Goal: Ask a question

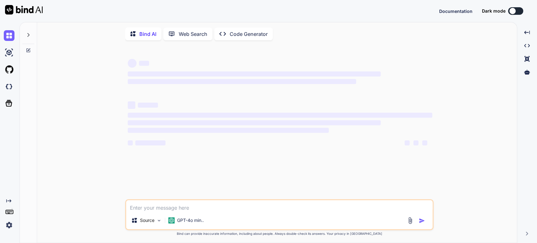
click at [31, 36] on div at bounding box center [28, 33] width 12 height 22
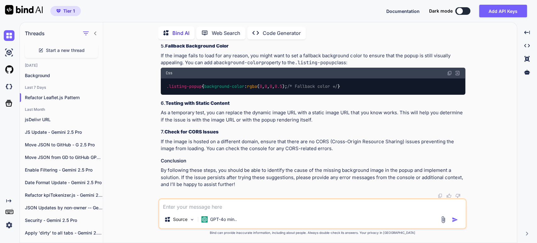
scroll to position [5420, 0]
click at [63, 52] on span "Start a new thread" at bounding box center [65, 50] width 39 height 6
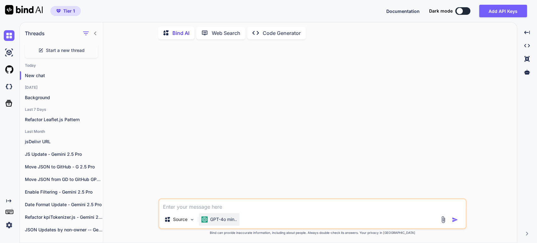
click at [221, 218] on p "GPT-4o min.." at bounding box center [223, 219] width 27 height 6
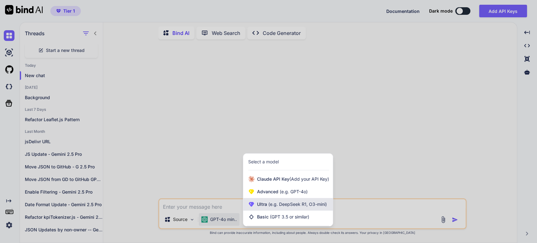
click at [255, 203] on div "Ultra (e.g. DeepSeek R1, O3-mini)" at bounding box center [288, 204] width 90 height 13
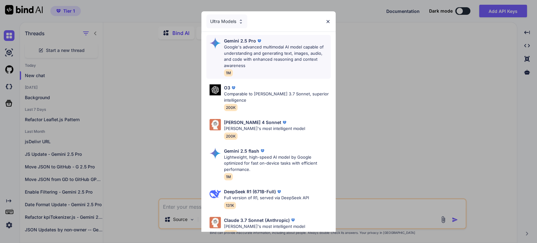
click at [233, 47] on p "Google's advanced multimodal AI model capable of understanding and generating t…" at bounding box center [277, 56] width 107 height 25
type textarea "x"
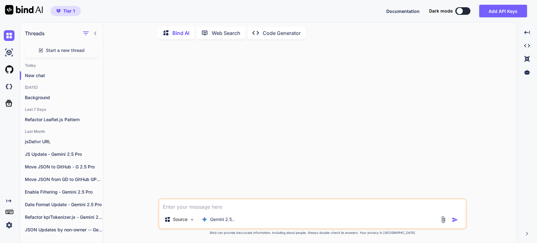
click at [180, 207] on textarea at bounding box center [312, 204] width 307 height 11
paste textarea "Enable Leaflet Sidebar - Gemini 2.5 Pro You are an experienced full-stack devel…"
type textarea "Enable Leaflet Sidebar - Gemini 2.5 Pro You are an experienced full-stack devel…"
type textarea "x"
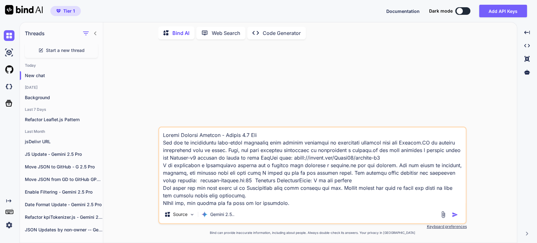
drag, startPoint x: 260, startPoint y: 135, endPoint x: 128, endPoint y: 126, distance: 132.8
click at [128, 126] on div "Source Gemini 2.5.. Created with Bind Always check its answers. Privacy in Bind…" at bounding box center [312, 143] width 409 height 198
type textarea "Enable Leaflet Sidebar - Gemini 2.5 Pro You are an experienced full-stack devel…"
click at [455, 213] on img "button" at bounding box center [455, 215] width 6 height 6
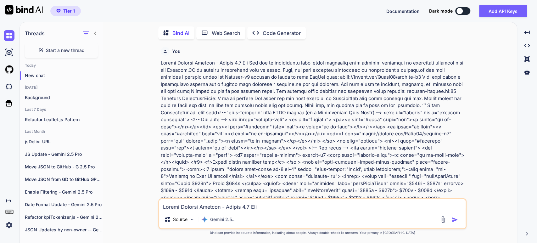
click at [136, 94] on div "You Bind AI ‌ ‌ ‌ ‌ Source Gemini 2.5.. Created with Bind Always check its answ…" at bounding box center [312, 143] width 409 height 198
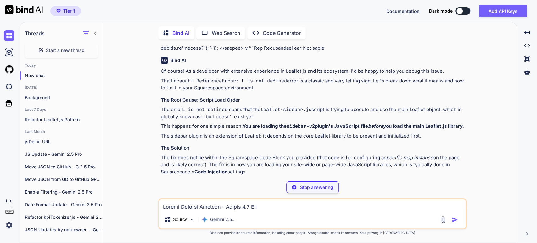
scroll to position [428, 0]
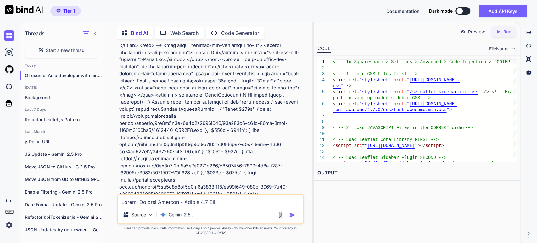
click at [214, 67] on p at bounding box center [211, 45] width 184 height 829
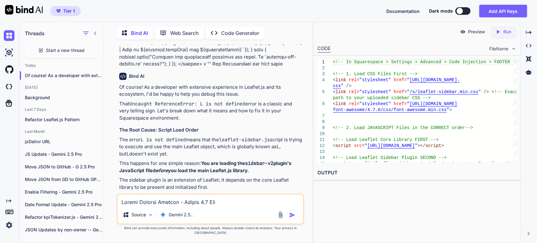
scroll to position [883, 0]
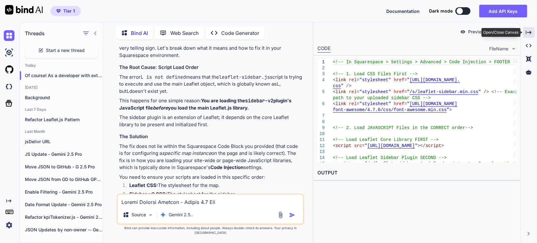
click at [531, 32] on icon at bounding box center [529, 32] width 6 height 3
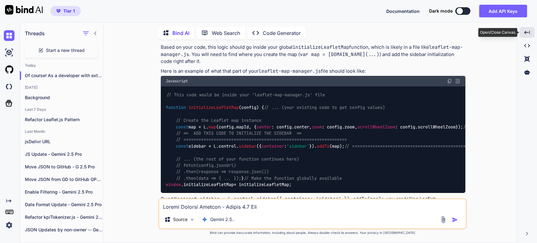
scroll to position [515, 0]
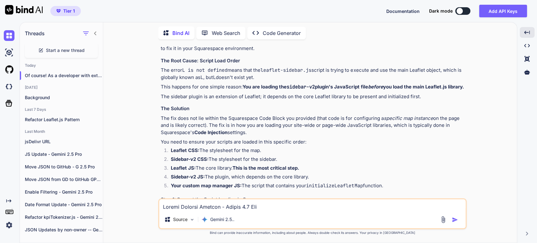
click at [226, 115] on p "The fix does not lie within the Squarespace Code Block you provided (that code …" at bounding box center [313, 125] width 305 height 21
click at [308, 115] on p "The fix does not lie within the Squarespace Code Block you provided (that code …" at bounding box center [313, 125] width 305 height 21
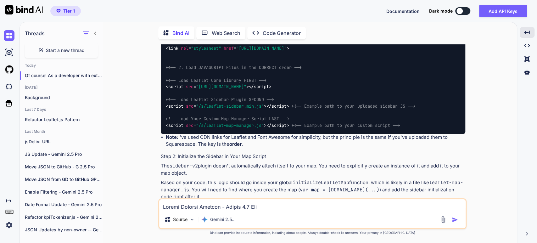
scroll to position [760, 0]
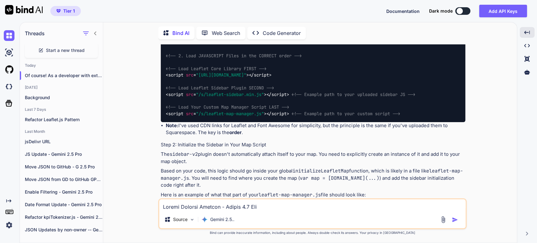
click at [199, 141] on h4 "Step 2: Initialize the Sidebar in Your Map Script" at bounding box center [313, 144] width 305 height 7
click at [212, 151] on p "The sidebar-v2 plugin doesn't automatically attach itself to your map. You need…" at bounding box center [313, 158] width 305 height 14
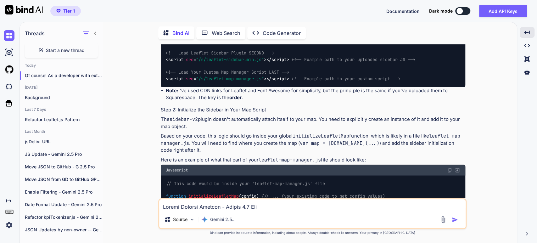
click at [194, 121] on p "The sidebar-v2 plugin doesn't automatically attach itself to your map. You need…" at bounding box center [313, 123] width 305 height 14
click at [220, 133] on p "Based on your code, this logic should go inside your global initializeLeafletMa…" at bounding box center [313, 143] width 305 height 21
click at [343, 133] on code "initializeLeafletMap" at bounding box center [321, 136] width 57 height 6
click at [270, 133] on p "Based on your code, this logic should go inside your global initializeLeafletMa…" at bounding box center [313, 143] width 305 height 21
click at [261, 134] on p "Based on your code, this logic should go inside your global initializeLeafletMa…" at bounding box center [313, 143] width 305 height 21
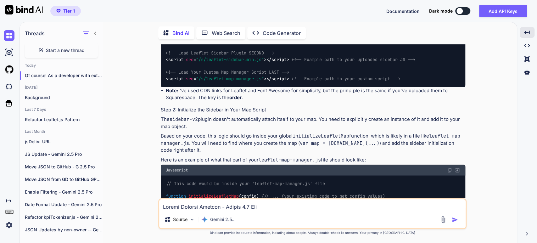
click at [228, 142] on p "Based on your code, this logic should go inside your global initializeLeafletMa…" at bounding box center [313, 143] width 305 height 21
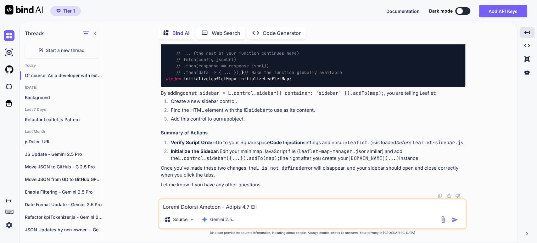
scroll to position [1090, 0]
click at [259, 153] on li "Initialize the Sidebar: Edit your main map JavaScript file ( leaflet-map-manage…" at bounding box center [316, 155] width 300 height 14
click at [298, 153] on li "Initialize the Sidebar: Edit your main map JavaScript file ( leaflet-map-manage…" at bounding box center [316, 155] width 300 height 14
click at [349, 152] on code "leaflet-map-manager.js" at bounding box center [330, 151] width 62 height 6
click at [287, 156] on li "Initialize the Sidebar: Edit your main map JavaScript file ( leaflet-map-manage…" at bounding box center [316, 155] width 300 height 14
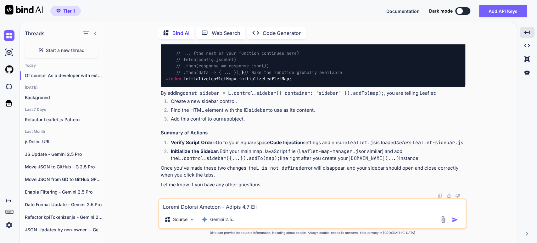
type textarea "x"
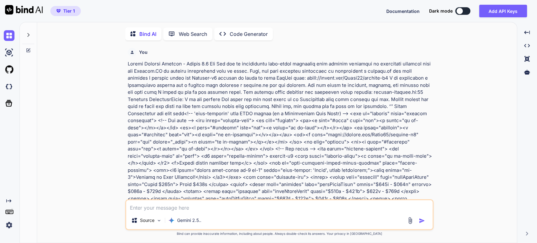
scroll to position [2, 0]
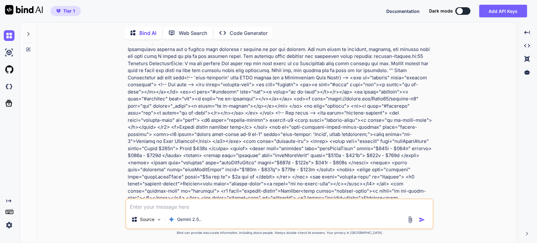
type textarea "x"
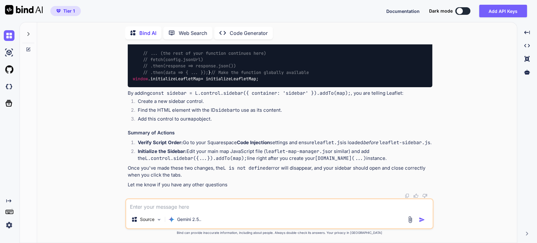
scroll to position [1090, 0]
click at [179, 201] on textarea at bounding box center [279, 204] width 307 height 11
type textarea "T"
type textarea "x"
type textarea "Th"
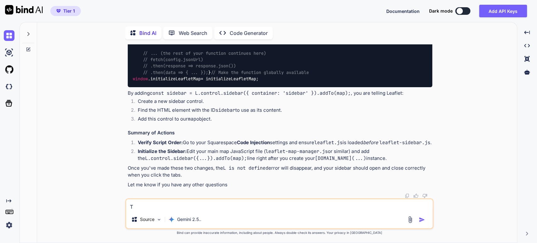
type textarea "x"
type textarea "Tha"
type textarea "x"
type textarea "Than"
type textarea "x"
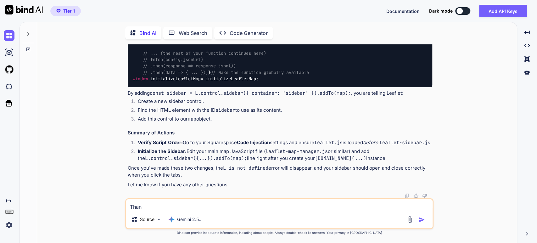
type textarea "Thank"
type textarea "x"
type textarea "Thank"
type textarea "x"
type textarea "Thank y"
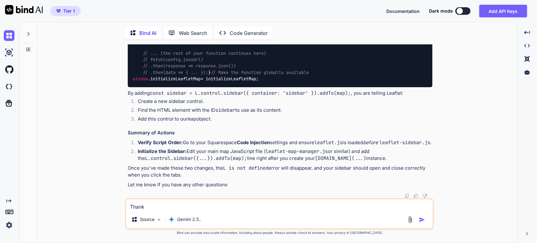
type textarea "x"
type textarea "Thank yo"
type textarea "x"
type textarea "Thank you"
type textarea "x"
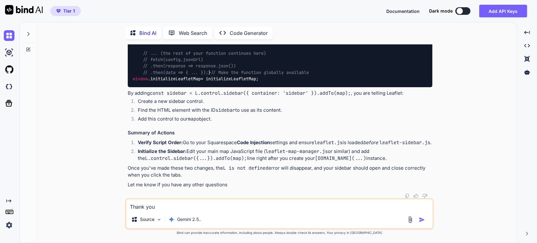
type textarea "Thank you"
type textarea "x"
type textarea "Thank you"
type textarea "x"
type textarea "Thank you,"
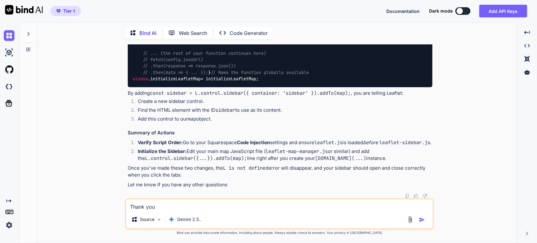
type textarea "x"
type textarea "Thank you,"
type textarea "x"
type textarea "Thank you, m"
type textarea "x"
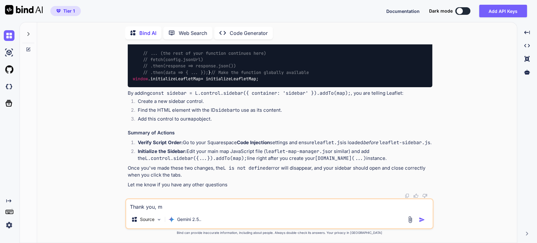
type textarea "Thank you, ma"
type textarea "x"
type textarea "Thank you, mak"
type textarea "x"
type textarea "Thank you, make"
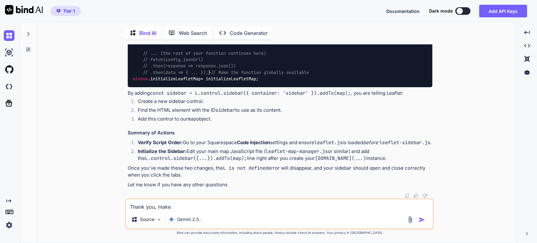
type textarea "x"
type textarea "Thank you, makes"
type textarea "x"
type textarea "Thank you, makes"
type textarea "x"
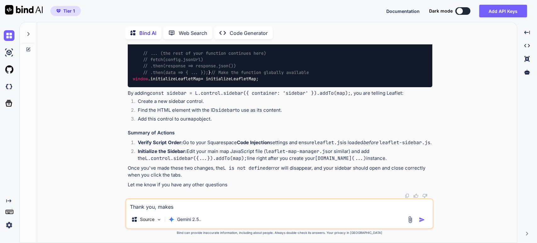
type textarea "Thank you, makes p"
type textarea "x"
type textarea "Thank you, makes pe"
type textarea "x"
type textarea "Thank you, makes per"
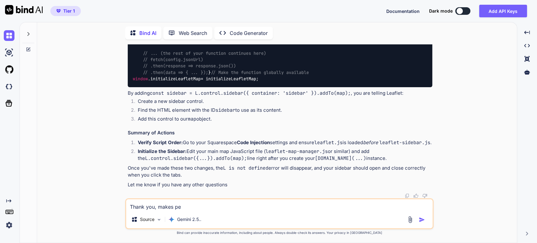
type textarea "x"
type textarea "Thank you, makes perf"
type textarea "x"
type textarea "Thank you, makes perfe"
type textarea "x"
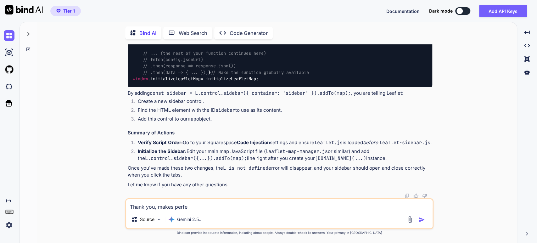
type textarea "Thank you, makes perfec"
type textarea "x"
type textarea "Thank you, makes perfect"
type textarea "x"
type textarea "Thank you, makes perfect"
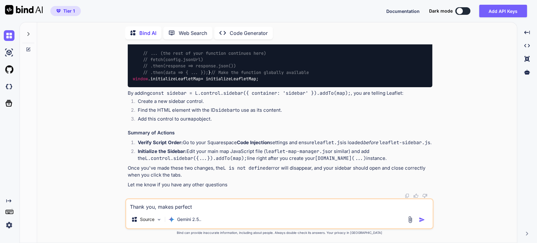
type textarea "x"
type textarea "Thank you, makes perfect s"
type textarea "x"
type textarea "Thank you, makes perfect se"
type textarea "x"
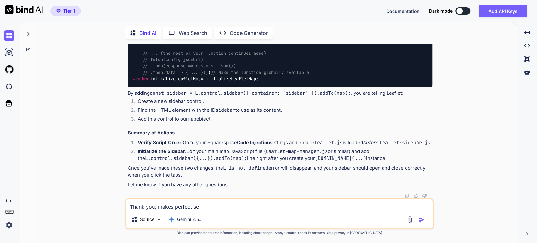
type textarea "Thank you, makes perfect sen"
type textarea "x"
type textarea "Thank you, makes perfect sens"
type textarea "x"
type textarea "Thank you, makes perfect sense"
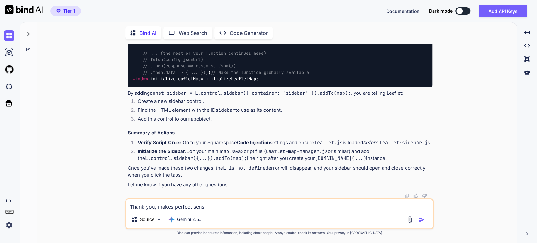
type textarea "x"
type textarea "Thank you, makes perfect sense."
type textarea "x"
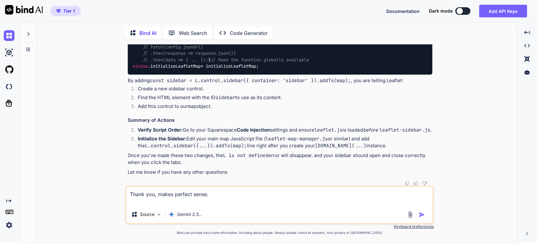
type textarea "Thank you, makes perfect sense. S"
type textarea "x"
type textarea "Thank you, makes perfect sense. So"
type textarea "x"
type textarea "Thank you, makes perfect sense. So"
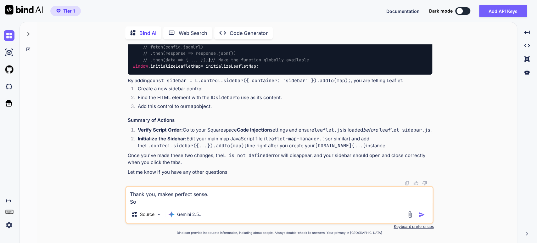
type textarea "x"
type textarea "Thank you, makes perfect sense. So I"
type textarea "x"
type textarea "Thank you, makes perfect sense. So I"
type textarea "x"
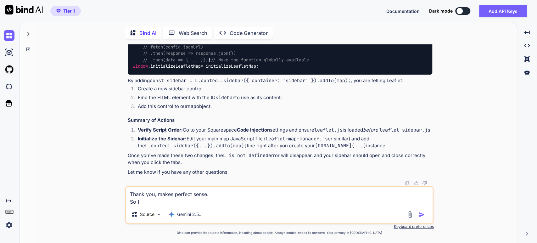
click at [41, 102] on div "Bind AI Web Search Created with Pixso. Code Generator You Bind AI Of course! As…" at bounding box center [277, 133] width 480 height 219
click at [156, 205] on textarea "Thank you, makes perfect sense. So I" at bounding box center [279, 196] width 307 height 19
type textarea "Thank you, makes perfect sense. So I r"
type textarea "x"
type textarea "Thank you, makes perfect sense. So I re"
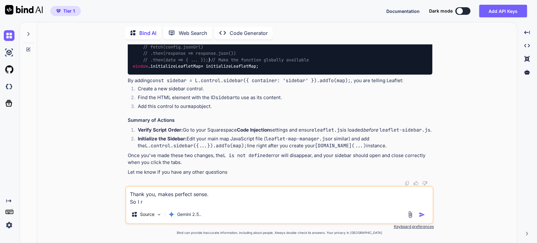
type textarea "x"
type textarea "Thank you, makes perfect sense. So I rev"
type textarea "x"
type textarea "Thank you, makes perfect sense. So I revi"
type textarea "x"
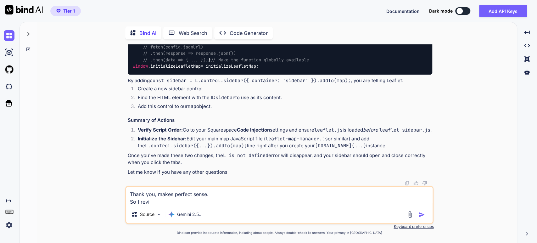
type textarea "Thank you, makes perfect sense. So I revie"
type textarea "x"
type textarea "Thank you, makes perfect sense. So I review"
type textarea "x"
type textarea "Thank you, makes perfect sense. So I reviewe"
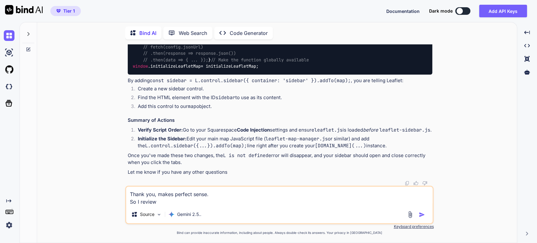
type textarea "x"
type textarea "Thank you, makes perfect sense. So I reviewed"
type textarea "x"
type textarea "Thank you, makes perfect sense. So I reviewed"
type textarea "x"
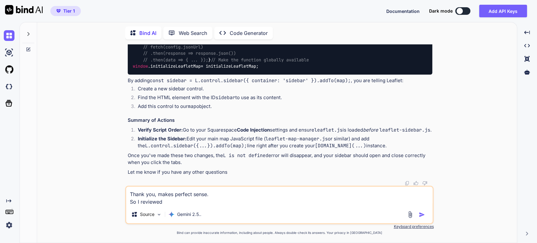
type textarea "Thank you, makes perfect sense. So I reviewed b"
type textarea "x"
type textarea "Thank you, makes perfect sense. So I reviewed by"
type textarea "x"
type textarea "Thank you, makes perfect sense. So I reviewed by"
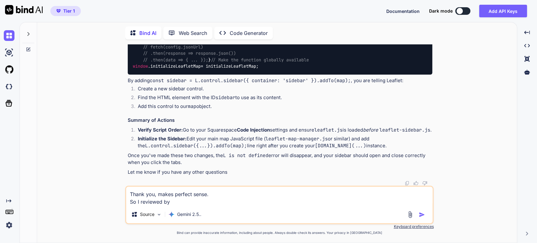
type textarea "x"
type textarea "Thank you, makes perfect sense. So I reviewed by"
type textarea "x"
type textarea "Thank you, makes perfect sense. So I reviewed b"
type textarea "x"
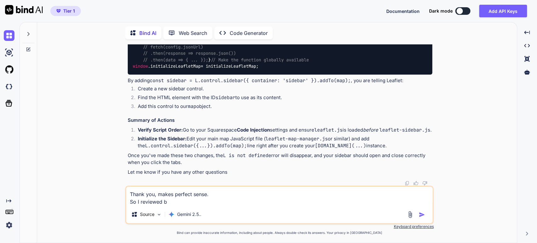
type textarea "Thank you, makes perfect sense. So I reviewed"
type textarea "x"
type textarea "Thank you, makes perfect sense. So I reviewed b"
type textarea "x"
type textarea "Thank you, makes perfect sense. So I reviewed by"
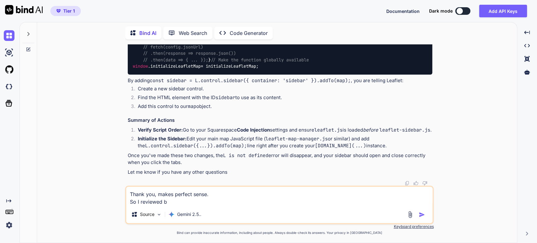
type textarea "x"
type textarea "Thank you, makes perfect sense. So I reviewed b"
type textarea "x"
type textarea "Thank you, makes perfect sense. So I reviewed"
type textarea "x"
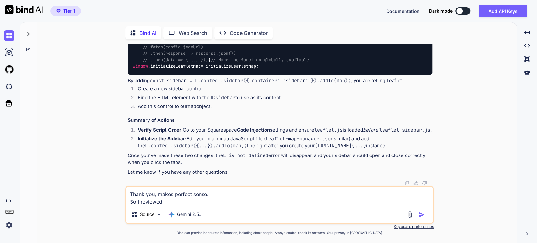
type textarea "Thank you, makes perfect sense. So I reviewed m"
type textarea "x"
type textarea "Thank you, makes perfect sense. So I reviewed my"
type textarea "x"
type textarea "Thank you, makes perfect sense. So I reviewed my"
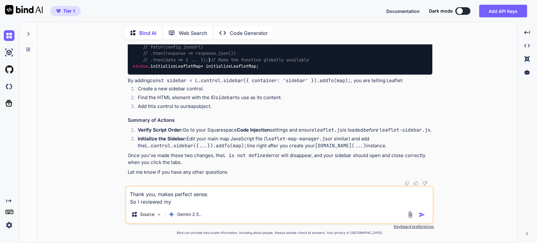
type textarea "x"
type textarea "Thank you, makes perfect sense. So I reviewed my S"
type textarea "x"
type textarea "Thank you, makes perfect sense. So I reviewed my Sq"
type textarea "x"
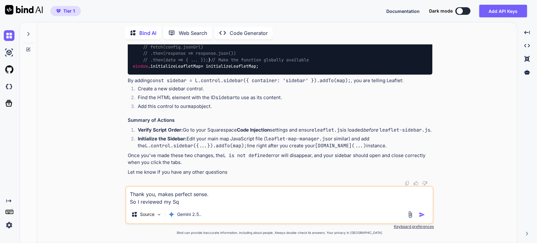
type textarea "Thank you, makes perfect sense. So I reviewed my Squ"
type textarea "x"
type textarea "Thank you, makes perfect sense. So I reviewed my Squa"
type textarea "x"
type textarea "Thank you, makes perfect sense. So I reviewed my Squar"
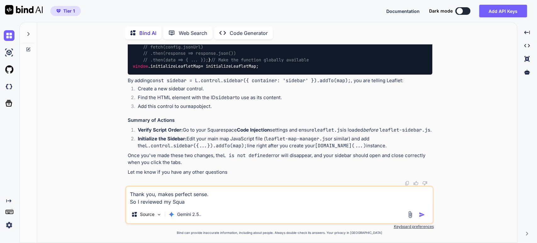
type textarea "x"
type textarea "Thank you, makes perfect sense. So I reviewed my Square"
type textarea "x"
type textarea "Thank you, makes perfect sense. So I reviewed my Squares"
type textarea "x"
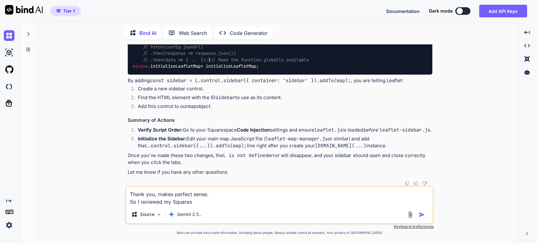
type textarea "Thank you, makes perfect sense. So I reviewed my Squaresp"
type textarea "x"
type textarea "Thank you, makes perfect sense. So I reviewed my Squarespa"
type textarea "x"
type textarea "Thank you, makes perfect sense. So I reviewed my Squarespac"
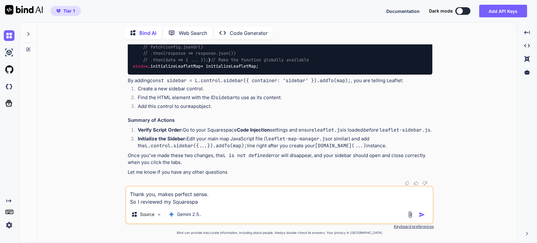
type textarea "x"
type textarea "Thank you, makes perfect sense. So I reviewed my Squarespace"
type textarea "x"
type textarea "Thank you, makes perfect sense. So I reviewed my Squarespace"
type textarea "x"
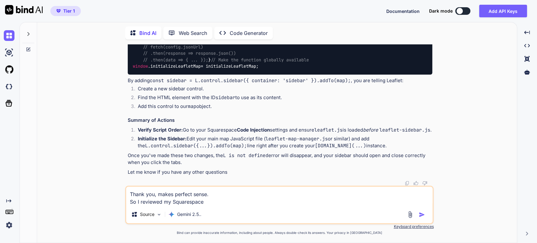
type textarea "Thank you, makes perfect sense. So I reviewed my Squarespace C"
type textarea "x"
type textarea "Thank you, makes perfect sense. So I reviewed my Squarespace Co"
type textarea "x"
type textarea "Thank you, makes perfect sense. So I reviewed my Squarespace Cod"
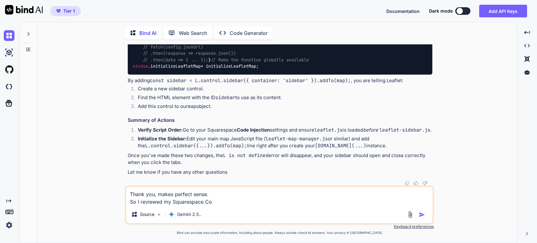
type textarea "x"
type textarea "Thank you, makes perfect sense. So I reviewed my Squarespace Code"
type textarea "x"
type textarea "Thank you, makes perfect sense. So I reviewed my Squarespace Code"
type textarea "x"
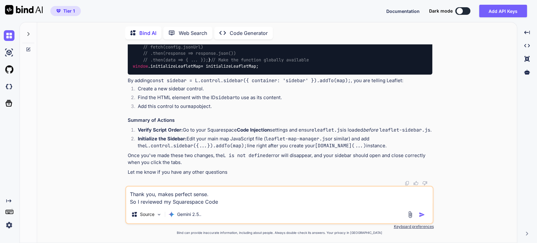
type textarea "Thank you, makes perfect sense. So I reviewed my Squarespace Code I"
type textarea "x"
type textarea "Thank you, makes perfect sense. So I reviewed my Squarespace Code In"
type textarea "x"
type textarea "Thank you, makes perfect sense. So I reviewed my Squarespace Code Inj"
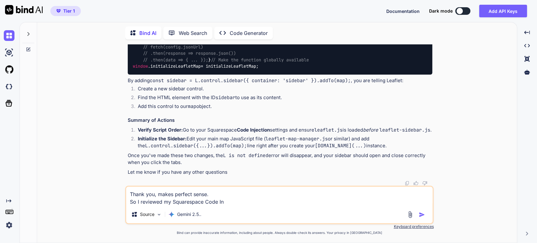
type textarea "x"
type textarea "Thank you, makes perfect sense. So I reviewed my Squarespace Code Inje"
type textarea "x"
type textarea "Thank you, makes perfect sense. So I reviewed my Squarespace Code Injec"
type textarea "x"
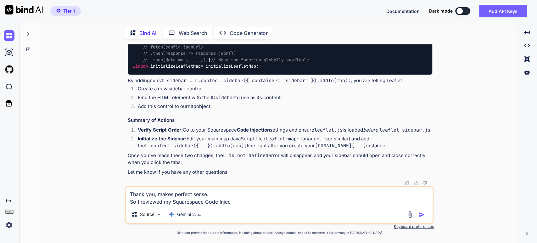
type textarea "Thank you, makes perfect sense. So I reviewed my Squarespace Code Inject"
type textarea "x"
type textarea "Thank you, makes perfect sense. So I reviewed my Squarespace Code Injecti"
type textarea "x"
type textarea "Thank you, makes perfect sense. So I reviewed my Squarespace Code Injectio"
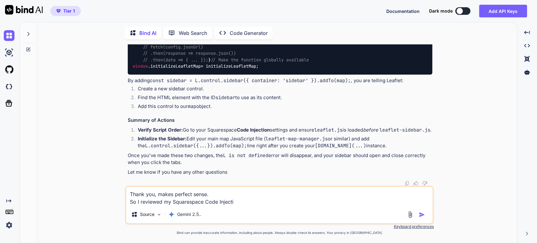
type textarea "x"
type textarea "Thank you, makes perfect sense. So I reviewed my Squarespace Code Injection"
type textarea "x"
type textarea "Thank you, makes perfect sense. So I reviewed my Squarespace Code Injection"
type textarea "x"
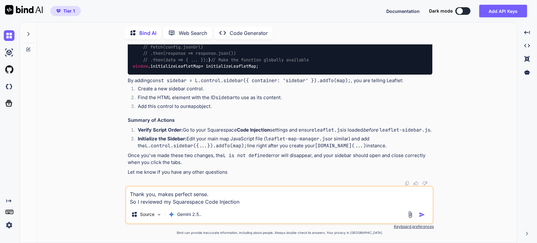
type textarea "Thank you, makes perfect sense. So I reviewed my Squarespace Code Injection f"
type textarea "x"
type textarea "Thank you, makes perfect sense. So I reviewed my Squarespace Code Injection fo"
type textarea "x"
type textarea "Thank you, makes perfect sense. So I reviewed my Squarespace Code Injection foo"
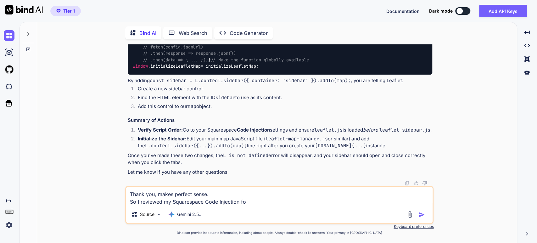
type textarea "x"
type textarea "Thank you, makes perfect sense. So I reviewed my Squarespace Code Injection foot"
type textarea "x"
type textarea "Thank you, makes perfect sense. So I reviewed my Squarespace Code Injection [PE…"
type textarea "x"
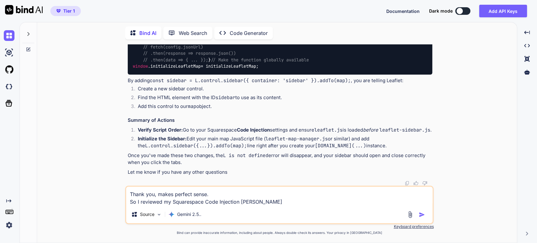
type textarea "Thank you, makes perfect sense. So I reviewed my Squarespace Code Injection foo…"
type textarea "x"
type textarea "Thank you, makes perfect sense. So I reviewed my Squarespace Code Injection foo…"
type textarea "x"
type textarea "Thank you, makes perfect sense. So I reviewed my Squarespace Code Injection foo…"
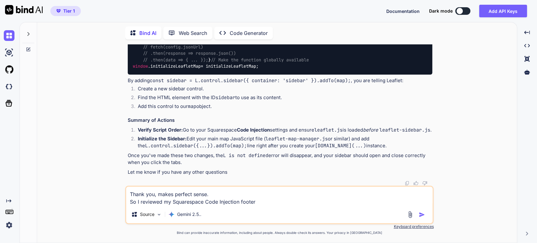
type textarea "x"
type textarea "Thank you, makes perfect sense. So I reviewed my Squarespace Code Injection foo…"
type textarea "x"
type textarea "Thank you, makes perfect sense. So I reviewed my Squarespace Code Injection foo…"
type textarea "x"
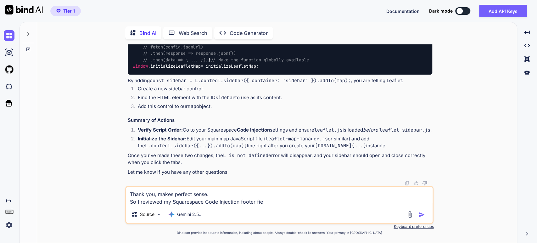
type textarea "Thank you, makes perfect sense. So I reviewed my Squarespace Code Injection foo…"
type textarea "x"
type textarea "Thank you, makes perfect sense. So I reviewed my Squarespace Code Injection foo…"
type textarea "x"
type textarea "Thank you, makes perfect sense. So I reviewed my Squarespace Code Injection foo…"
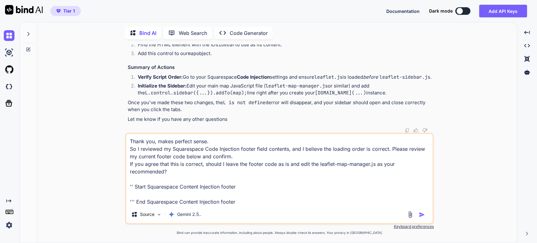
paste textarea "<script src="[URL][DOMAIN_NAME]"></script> <script src="[URL][DOMAIN_NAME]"></s…"
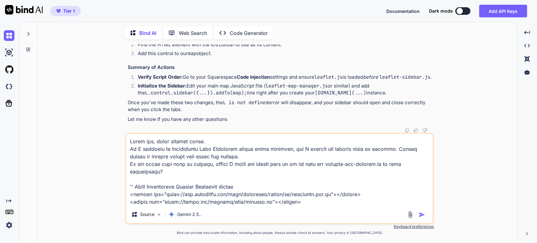
scroll to position [567, 0]
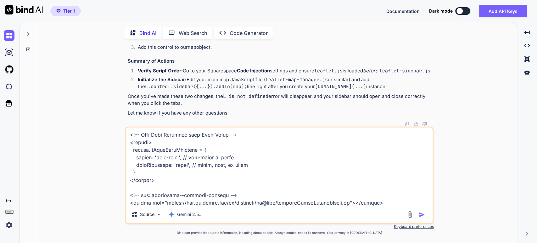
click at [421, 215] on img "button" at bounding box center [422, 215] width 6 height 6
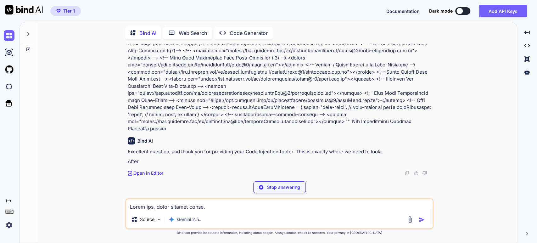
scroll to position [1426, 0]
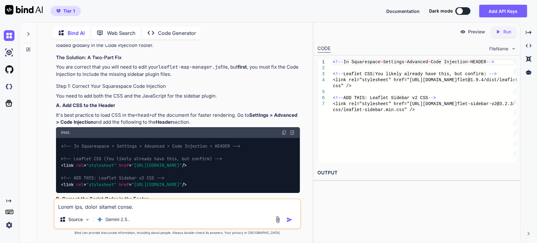
scroll to position [1844, 0]
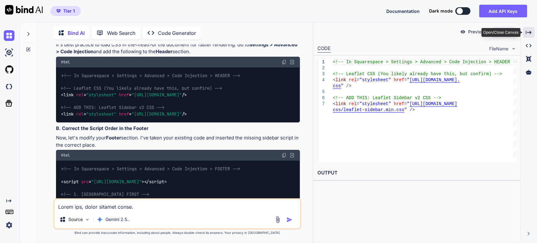
click at [530, 33] on icon "Created with Pixso." at bounding box center [529, 33] width 6 height 6
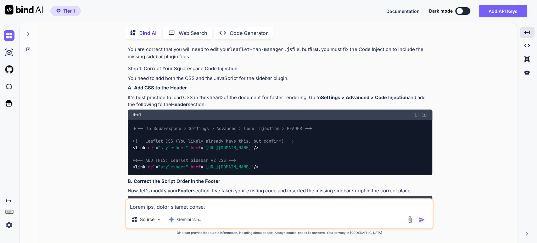
scroll to position [1538, 0]
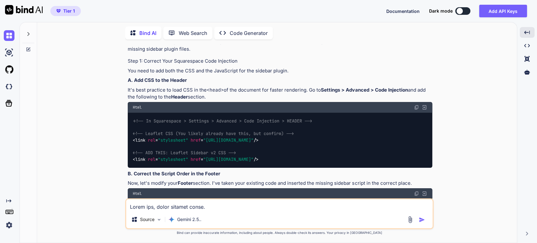
click at [180, 7] on p "While you have correctly loaded the core leaflet.js library before your custom …" at bounding box center [280, 0] width 305 height 14
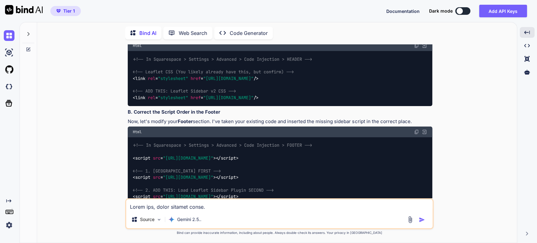
scroll to position [1608, 0]
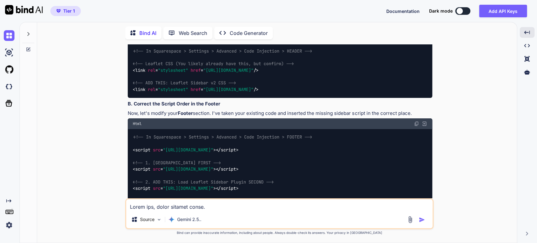
click at [100, 140] on div "You Bind AI Of course! As a developer with extensive experience in Leaflet.js a…" at bounding box center [279, 143] width 475 height 198
click at [367, 98] on div "<!-- In Squarespace > Settings > Advanced > Code Injection > HEADER --> <!-- Le…" at bounding box center [280, 70] width 305 height 55
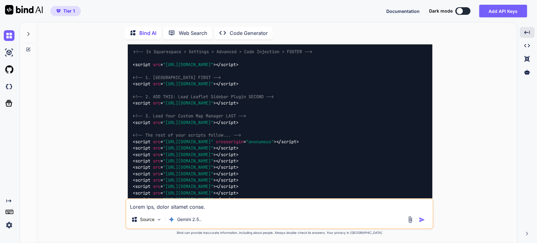
scroll to position [1678, 0]
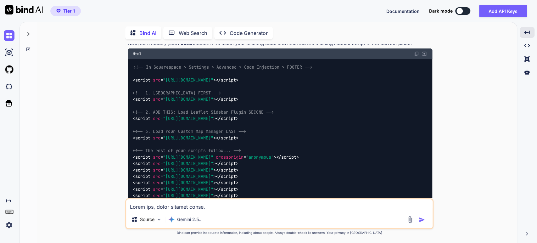
click at [261, 47] on p "Now, let's modify your Footer section. I've taken your existing code and insert…" at bounding box center [280, 43] width 305 height 7
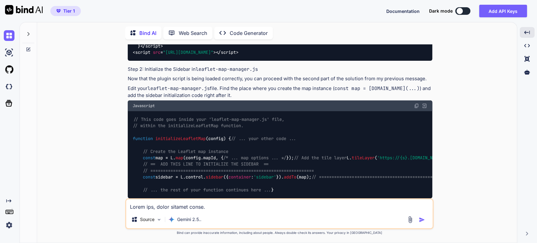
scroll to position [1923, 0]
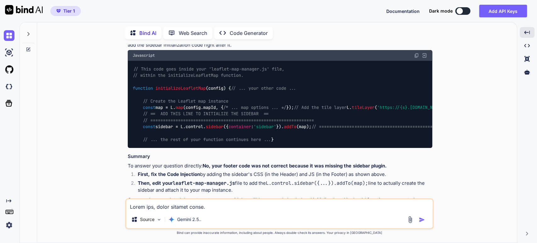
click at [173, 32] on p "Now that the plugin script is being loaded correctly, you can proceed with the …" at bounding box center [280, 28] width 305 height 7
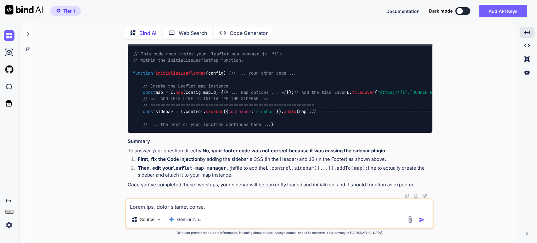
scroll to position [2123, 0]
click at [240, 149] on strong "No, your footer code was not correct because it was missing the sidebar plugin." at bounding box center [295, 151] width 184 height 6
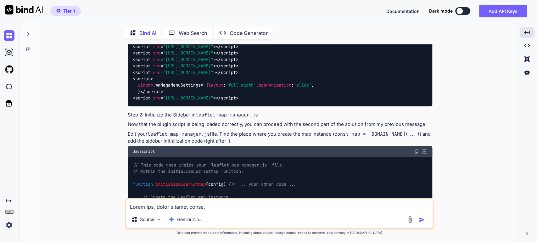
scroll to position [1843, 0]
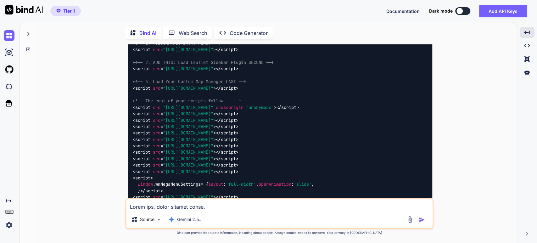
scroll to position [1738, 0]
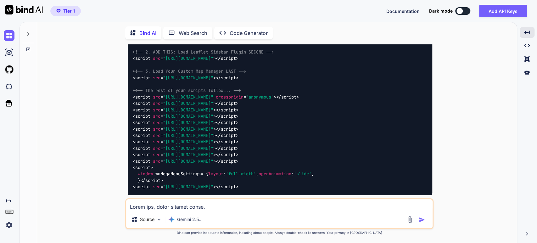
click at [166, 36] on span "<!-- 1. [GEOGRAPHIC_DATA] FIRST -->" at bounding box center [177, 33] width 88 height 6
click at [193, 55] on span "<!-- 2. ADD THIS: Load Leaflet Sidebar Plugin SECOND -->" at bounding box center [203, 52] width 141 height 6
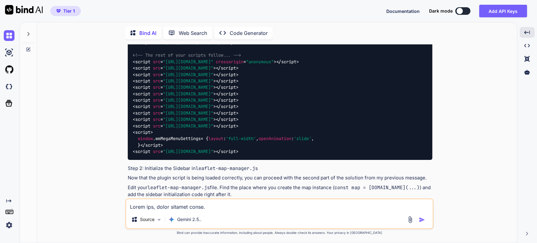
click at [168, 26] on span ""[URL][DOMAIN_NAME]"" at bounding box center [188, 23] width 50 height 6
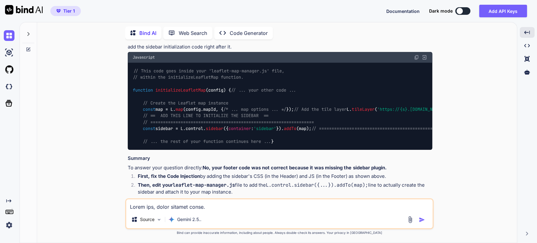
scroll to position [1948, 0]
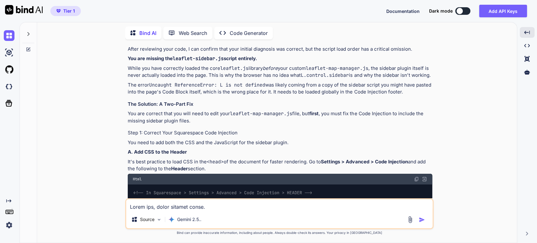
scroll to position [1388, 0]
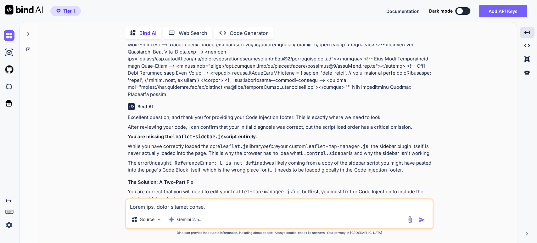
click at [108, 113] on div "You Bind AI Of course! As a developer with extensive experience in Leaflet.js a…" at bounding box center [279, 143] width 475 height 198
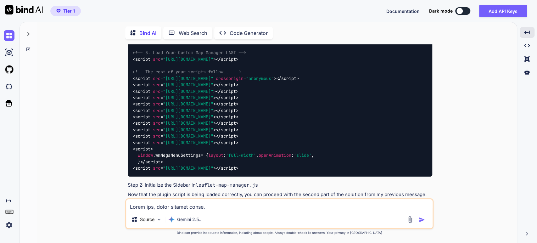
scroll to position [1773, 0]
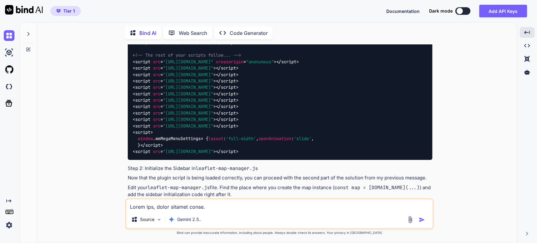
click at [166, 80] on div "<!-- In Squarespace > Settings > Advanced > Code Injection > FOOTER --> < scrip…" at bounding box center [280, 62] width 305 height 196
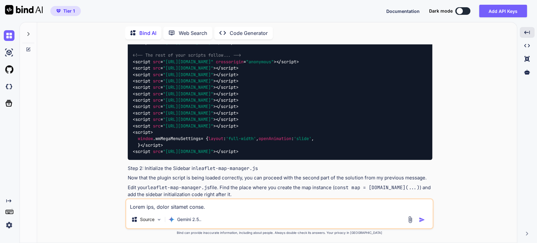
click at [63, 97] on div "You Bind AI Of course! As a developer with extensive experience in Leaflet.js a…" at bounding box center [279, 143] width 475 height 198
click at [27, 34] on icon at bounding box center [28, 33] width 5 height 5
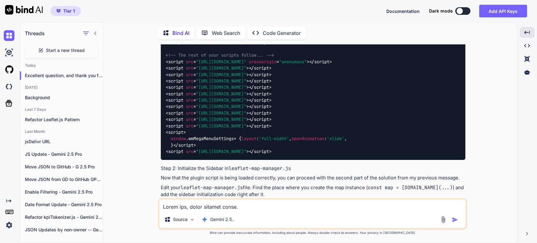
click at [45, 50] on div "Start a new thread" at bounding box center [61, 50] width 73 height 15
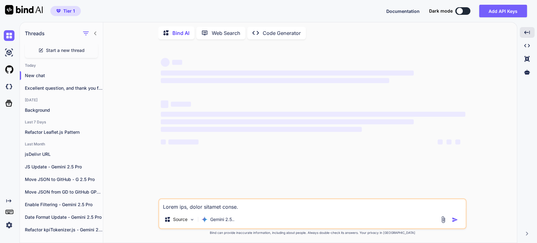
scroll to position [0, 0]
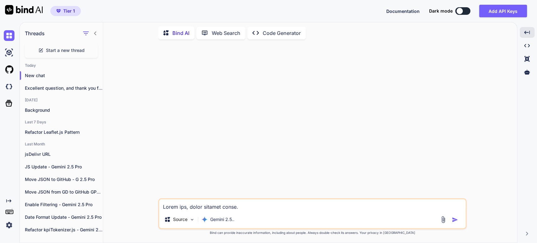
click at [171, 207] on textarea at bounding box center [312, 204] width 307 height 11
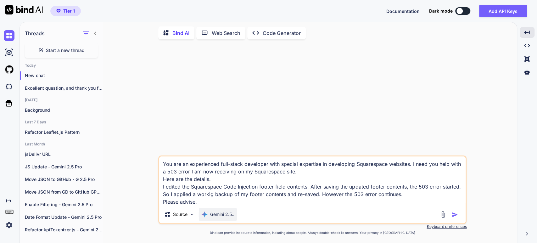
click at [211, 217] on p "Gemini 2.5.." at bounding box center [222, 214] width 24 height 6
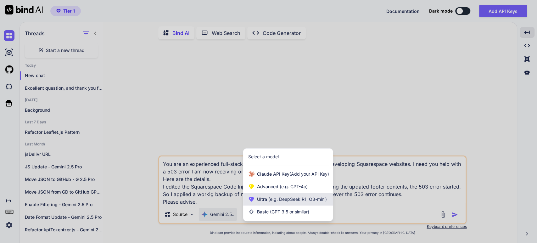
click at [266, 201] on span "Ultra (e.g. DeepSeek R1, O3-mini)" at bounding box center [292, 199] width 70 height 6
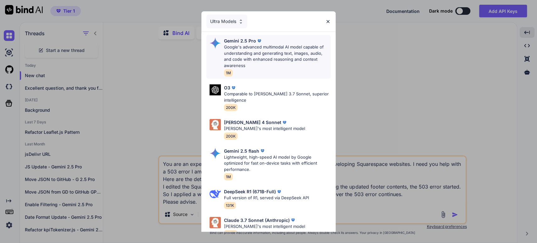
click at [261, 53] on p "Google's advanced multimodal AI model capable of understanding and generating t…" at bounding box center [277, 56] width 107 height 25
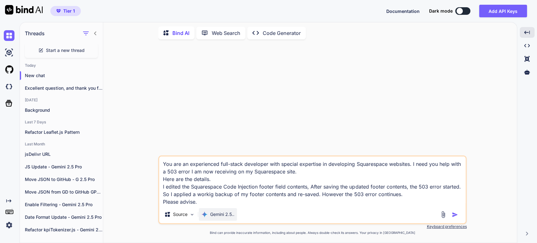
click at [222, 212] on p "Gemini 2.5.." at bounding box center [222, 214] width 24 height 6
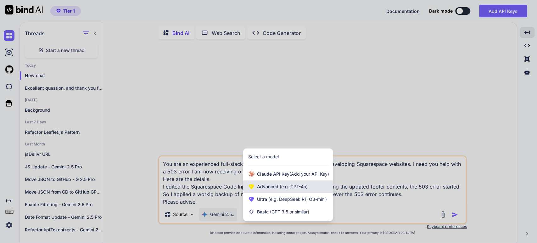
click at [266, 182] on div "Advanced (e.g. GPT-4o)" at bounding box center [288, 186] width 90 height 13
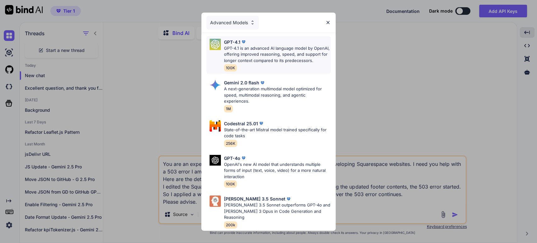
click at [241, 50] on p "GPT-4.1 is an advanced AI language model by OpenAI, offering improved reasoning…" at bounding box center [277, 54] width 107 height 19
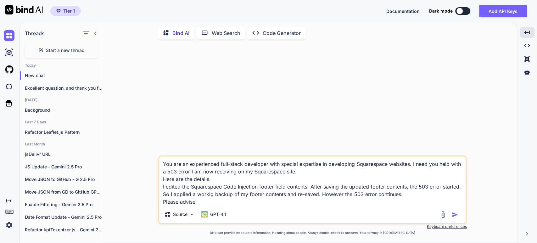
click at [453, 214] on img "button" at bounding box center [455, 215] width 6 height 6
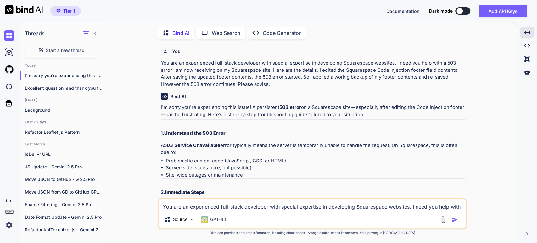
scroll to position [35, 0]
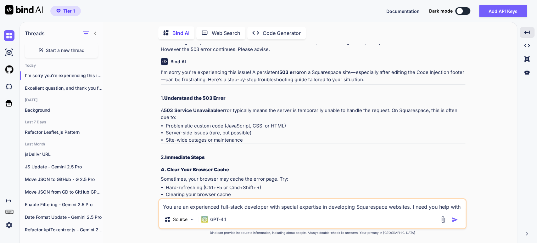
click at [203, 169] on strong "A. Clear Your Browser Cache" at bounding box center [195, 170] width 68 height 6
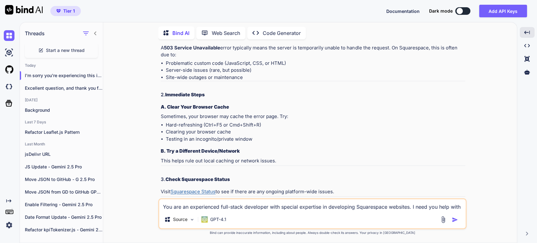
scroll to position [105, 0]
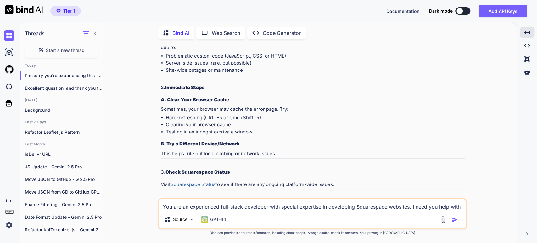
click at [208, 150] on p "This helps rule out local caching or network issues." at bounding box center [313, 153] width 305 height 7
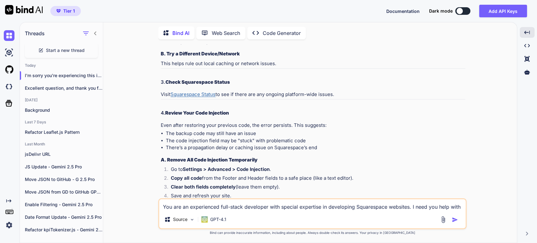
scroll to position [210, 0]
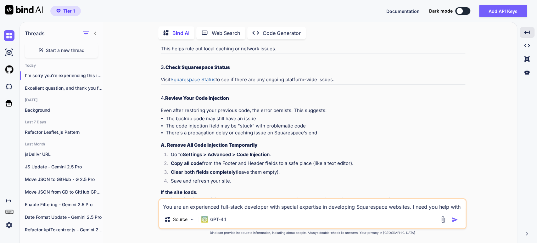
click at [199, 155] on strong "Settings > Advanced > Code Injection" at bounding box center [226, 154] width 87 height 6
click at [214, 161] on li "Copy all code from the Footer and Header fields to a safe place (like a text ed…" at bounding box center [316, 164] width 300 height 9
click at [209, 169] on li "Clear both fields completely (leave them empty)." at bounding box center [316, 173] width 300 height 9
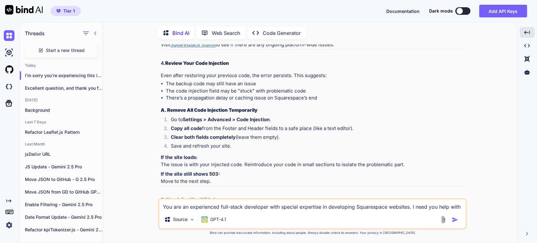
click at [196, 161] on p "If the site loads: The issue is with your injected code. Reintroduce your code …" at bounding box center [313, 161] width 305 height 14
click at [244, 168] on p "If the site loads: The issue is with your injected code. Reintroduce your code …" at bounding box center [313, 161] width 305 height 14
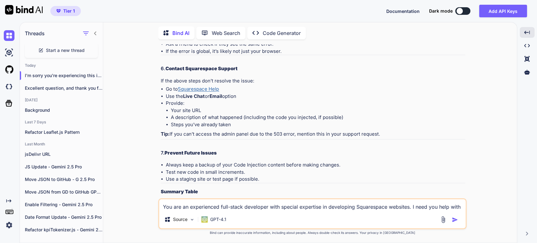
scroll to position [455, 0]
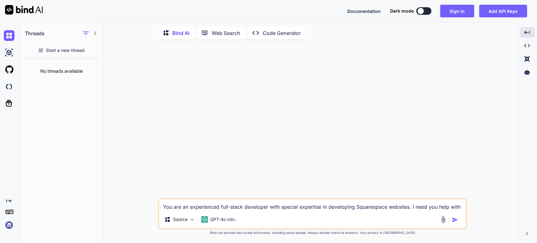
scroll to position [0, 0]
click at [451, 7] on button "Sign in" at bounding box center [457, 11] width 34 height 13
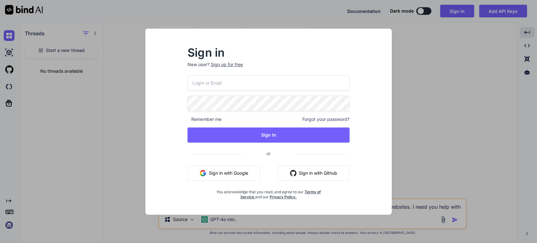
click at [213, 173] on button "Sign in with Google" at bounding box center [224, 173] width 73 height 15
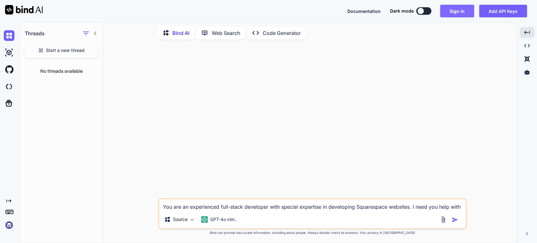
click at [454, 10] on button "Sign in" at bounding box center [457, 11] width 34 height 13
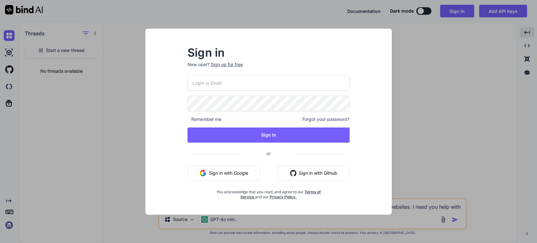
click at [221, 173] on button "Sign in with Google" at bounding box center [224, 173] width 73 height 15
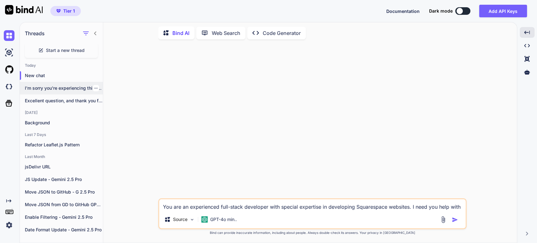
click at [43, 88] on p "I'm sorry you're experiencing this issue! A..." at bounding box center [64, 88] width 78 height 6
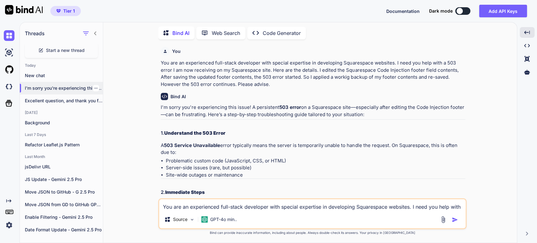
click at [94, 88] on icon "button" at bounding box center [96, 88] width 4 height 4
click at [98, 99] on icon "button" at bounding box center [98, 98] width 3 height 3
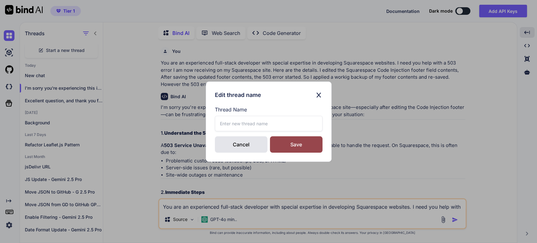
click at [229, 124] on input "text" at bounding box center [269, 123] width 108 height 15
click at [309, 145] on div "Save" at bounding box center [296, 144] width 53 height 16
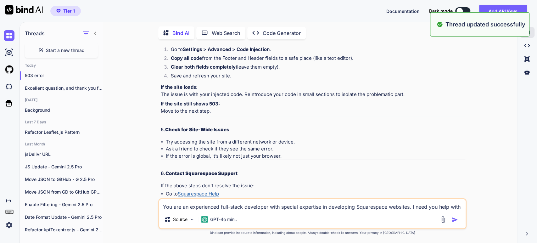
scroll to position [558, 0]
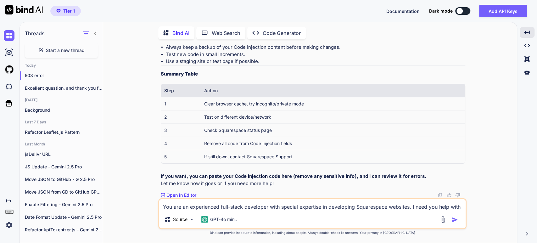
click at [168, 206] on textarea "You are an experienced full-stack developer with special expertise in developin…" at bounding box center [312, 204] width 307 height 11
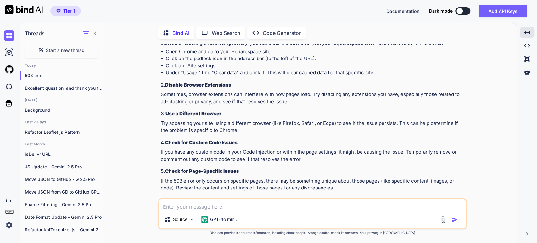
scroll to position [788, 0]
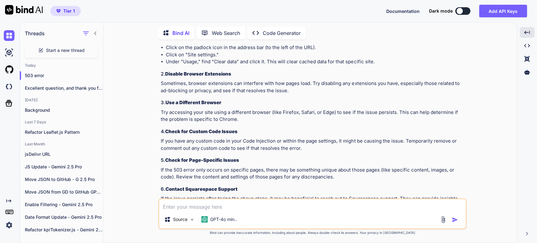
click at [221, 94] on p "Sometimes, browser extensions can interfere with how pages load. Try disabling …" at bounding box center [313, 87] width 305 height 14
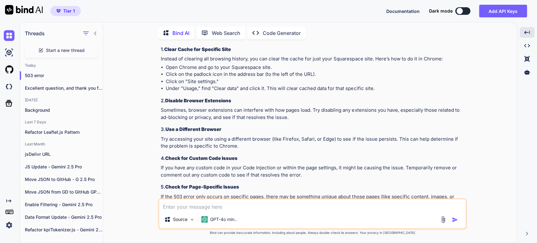
scroll to position [718, 0]
